Goal: Obtain resource: Obtain resource

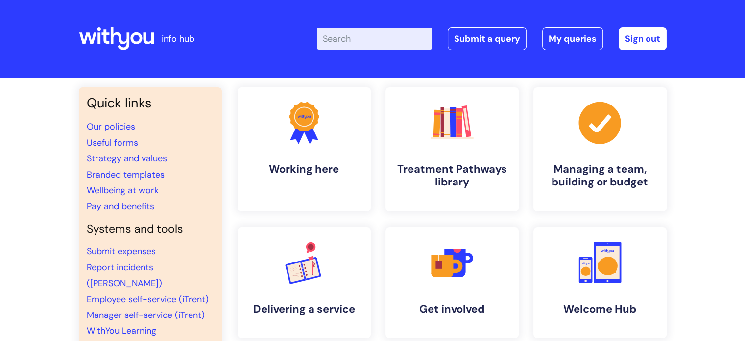
click at [382, 45] on input "Enter your search term here..." at bounding box center [374, 39] width 115 height 22
type input "new contract form"
click button "Search" at bounding box center [0, 0] width 0 height 0
click at [108, 145] on link "Useful forms" at bounding box center [112, 143] width 51 height 12
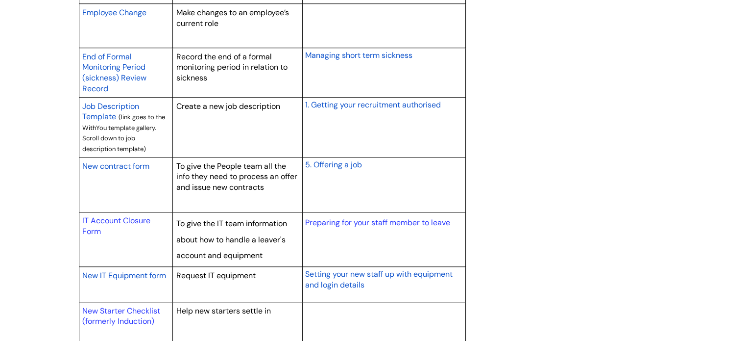
scroll to position [858, 0]
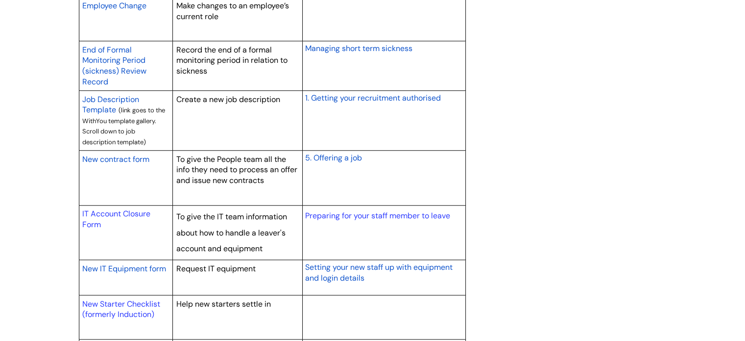
click at [112, 159] on span "New contract form" at bounding box center [115, 159] width 67 height 10
